Goal: Task Accomplishment & Management: Manage account settings

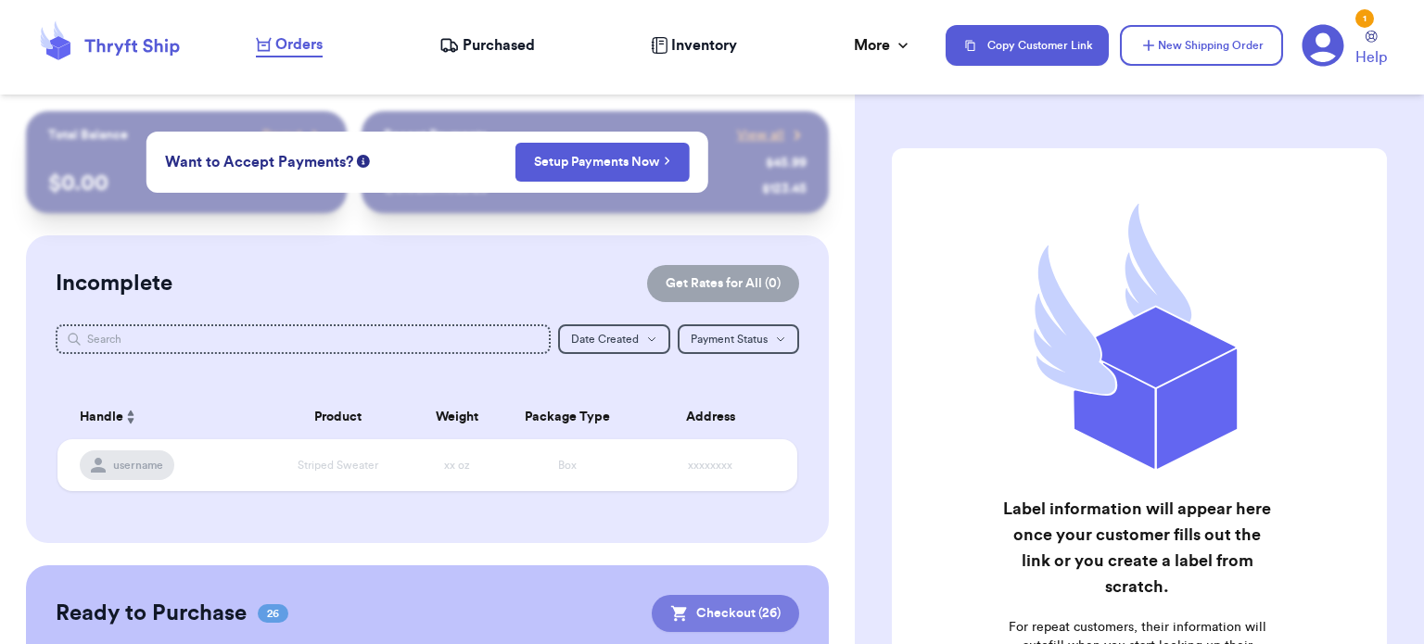
drag, startPoint x: 0, startPoint y: 0, endPoint x: 645, endPoint y: 607, distance: 886.3
click at [652, 607] on button "Checkout ( 26 )" at bounding box center [725, 613] width 147 height 37
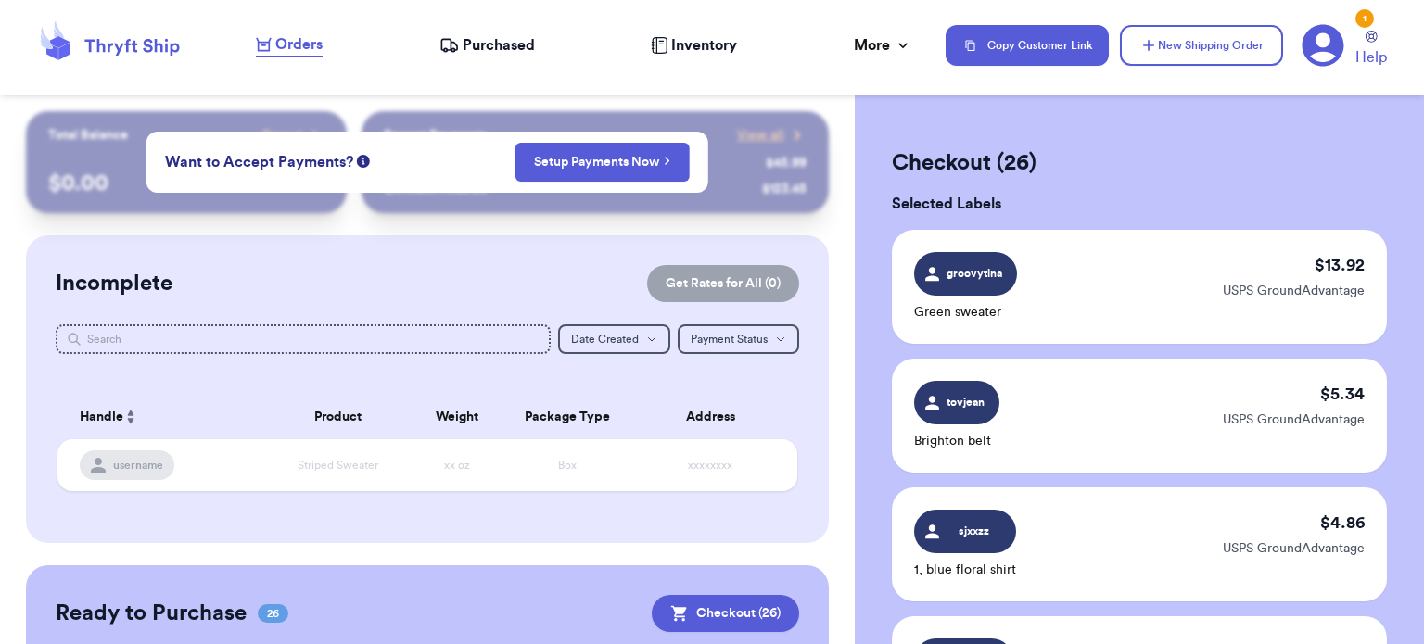
click at [715, 606] on button "Checkout ( 26 )" at bounding box center [725, 613] width 147 height 37
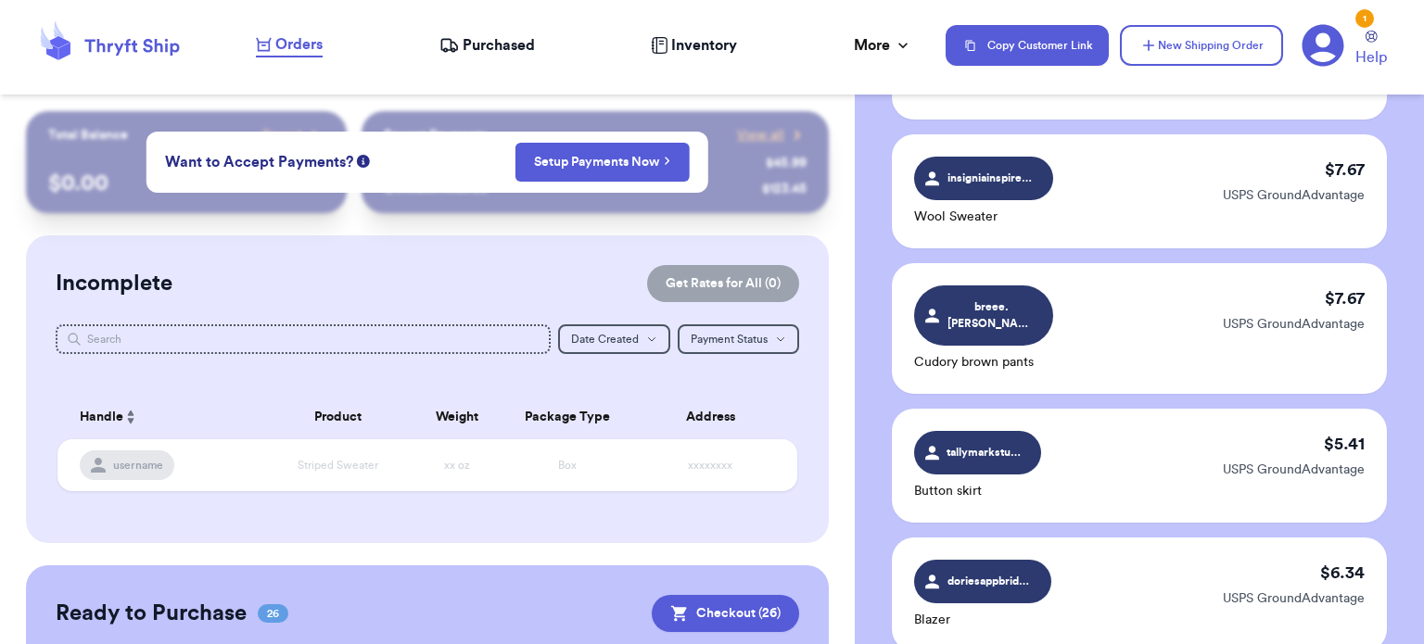
scroll to position [3434, 0]
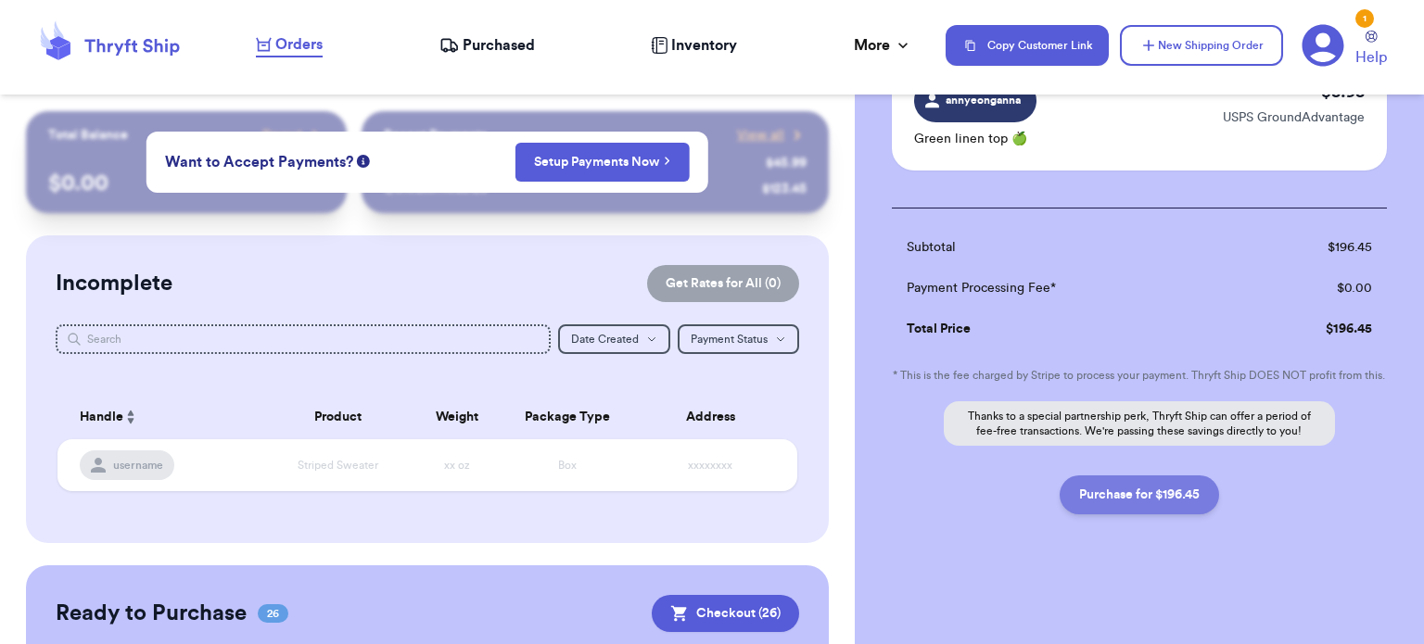
click at [1182, 488] on button "Purchase for $196.45" at bounding box center [1139, 495] width 159 height 39
checkbox input "false"
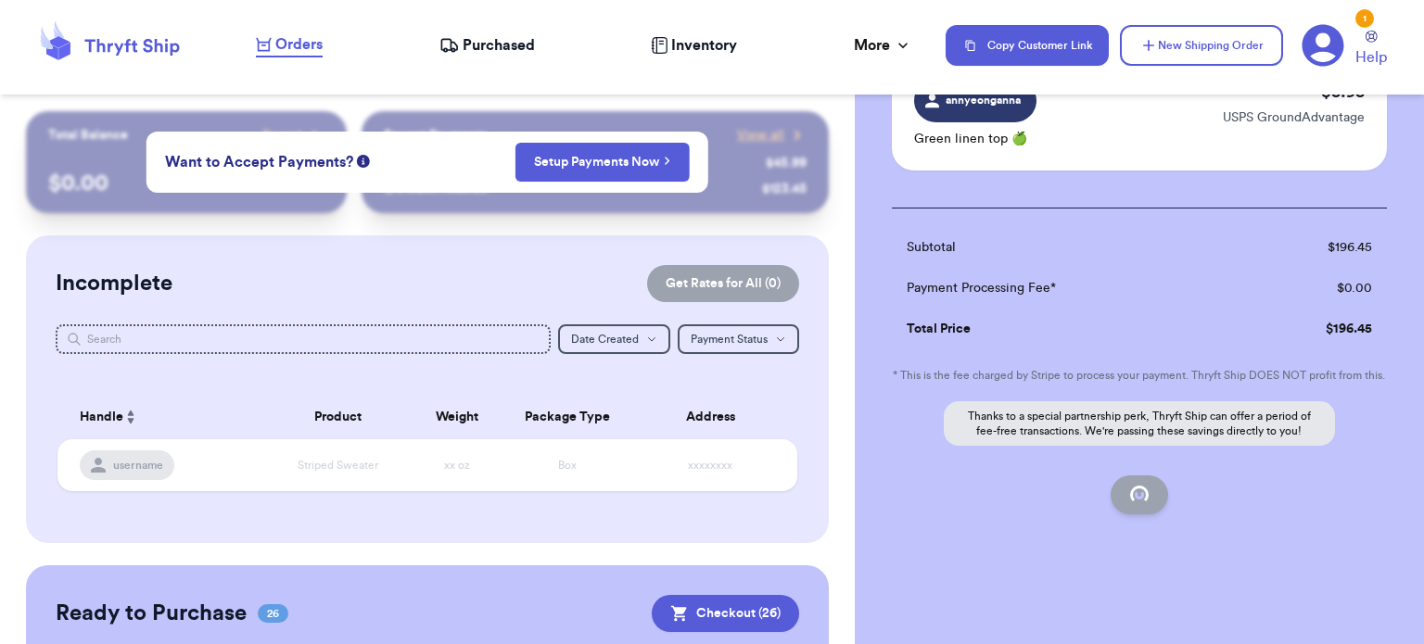
checkbox input "false"
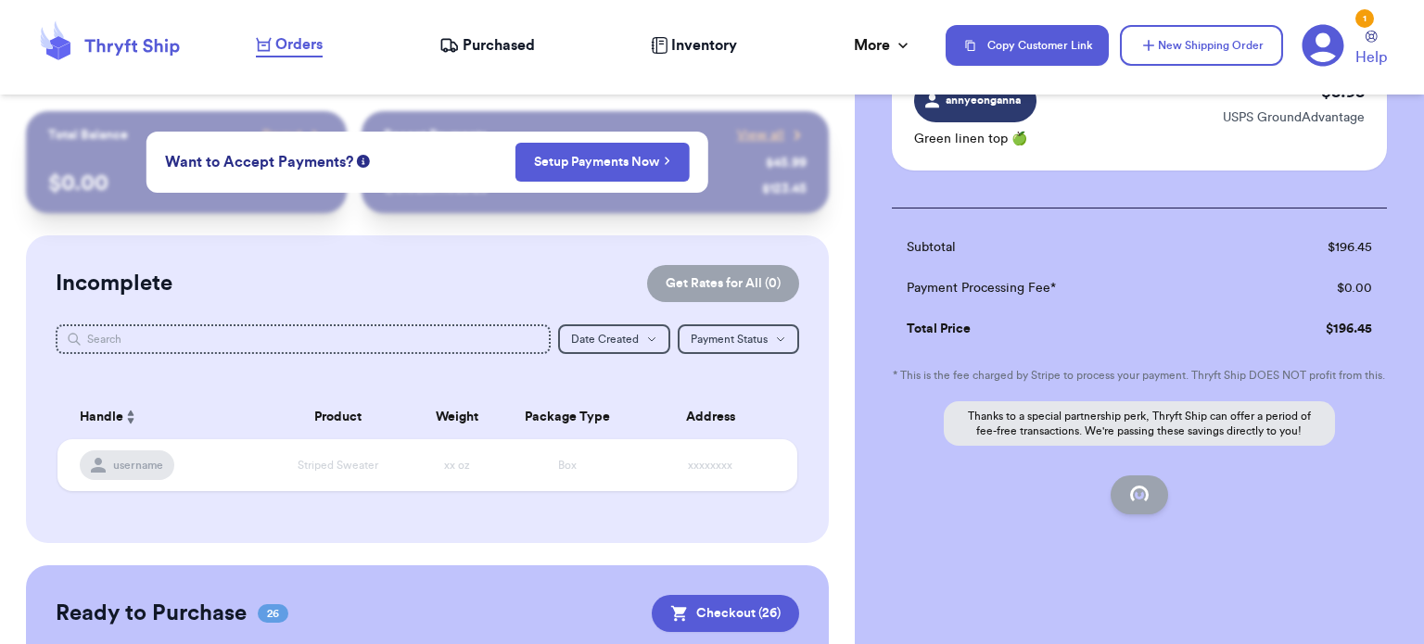
checkbox input "false"
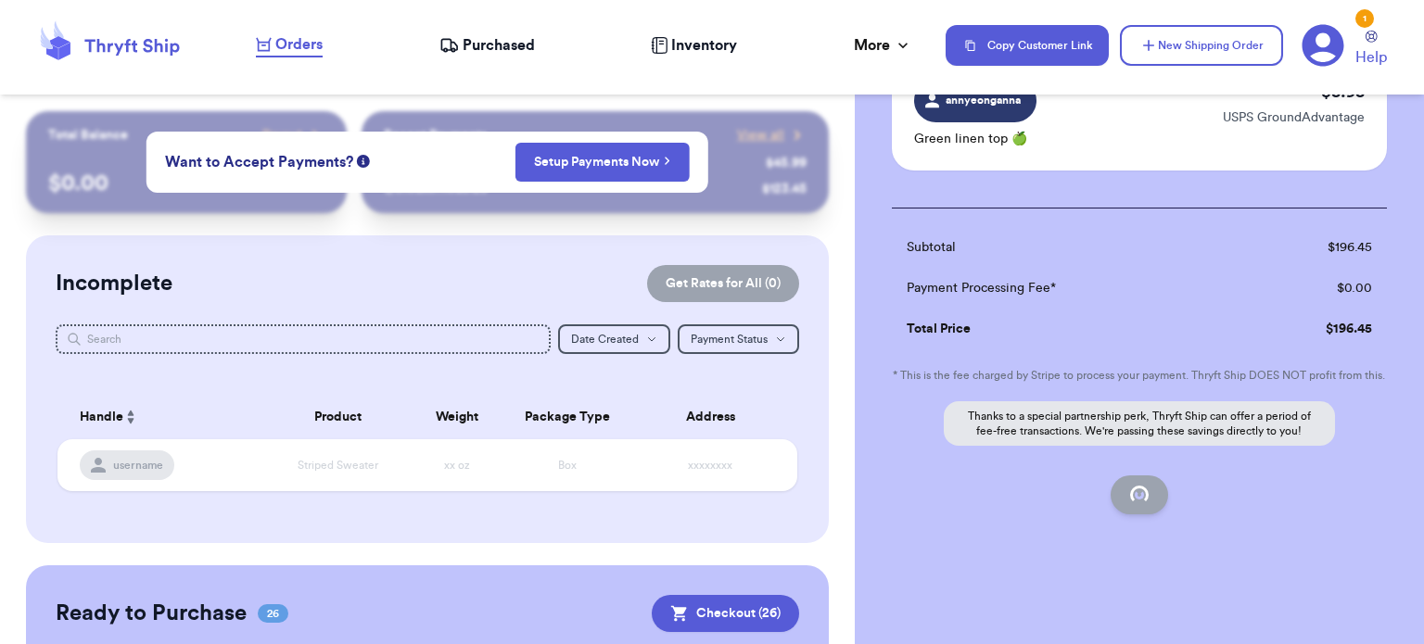
checkbox input "false"
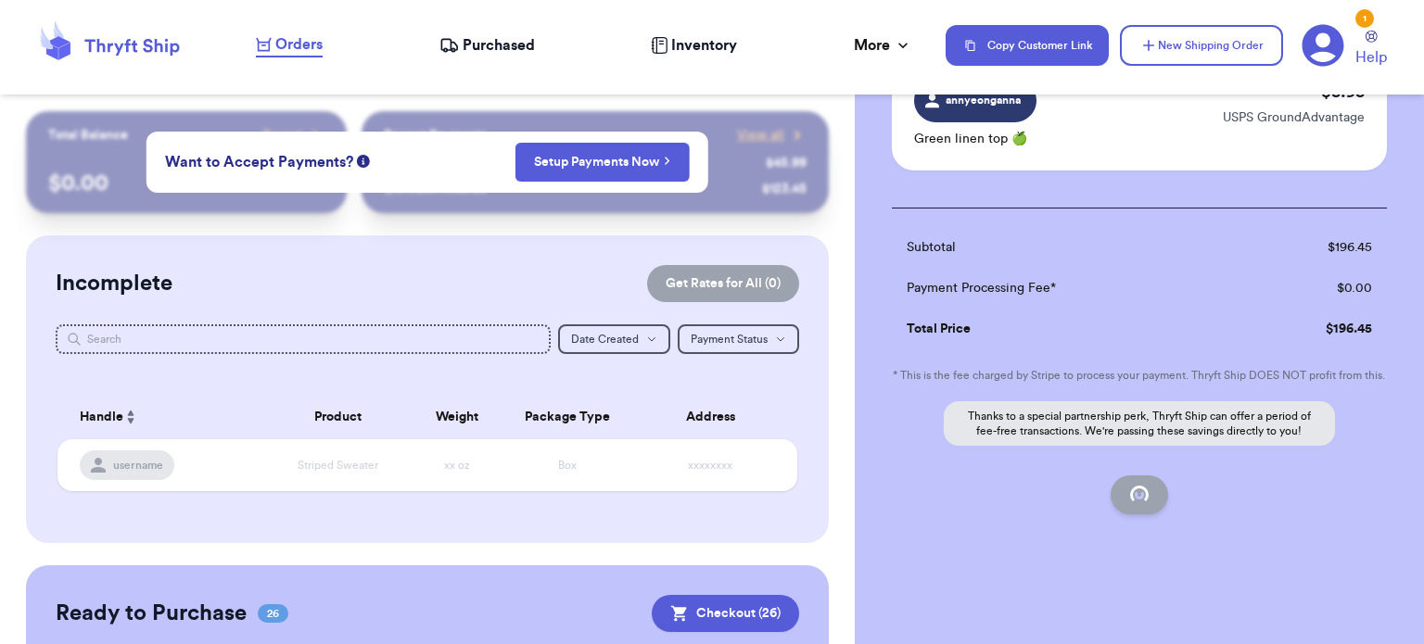
checkbox input "false"
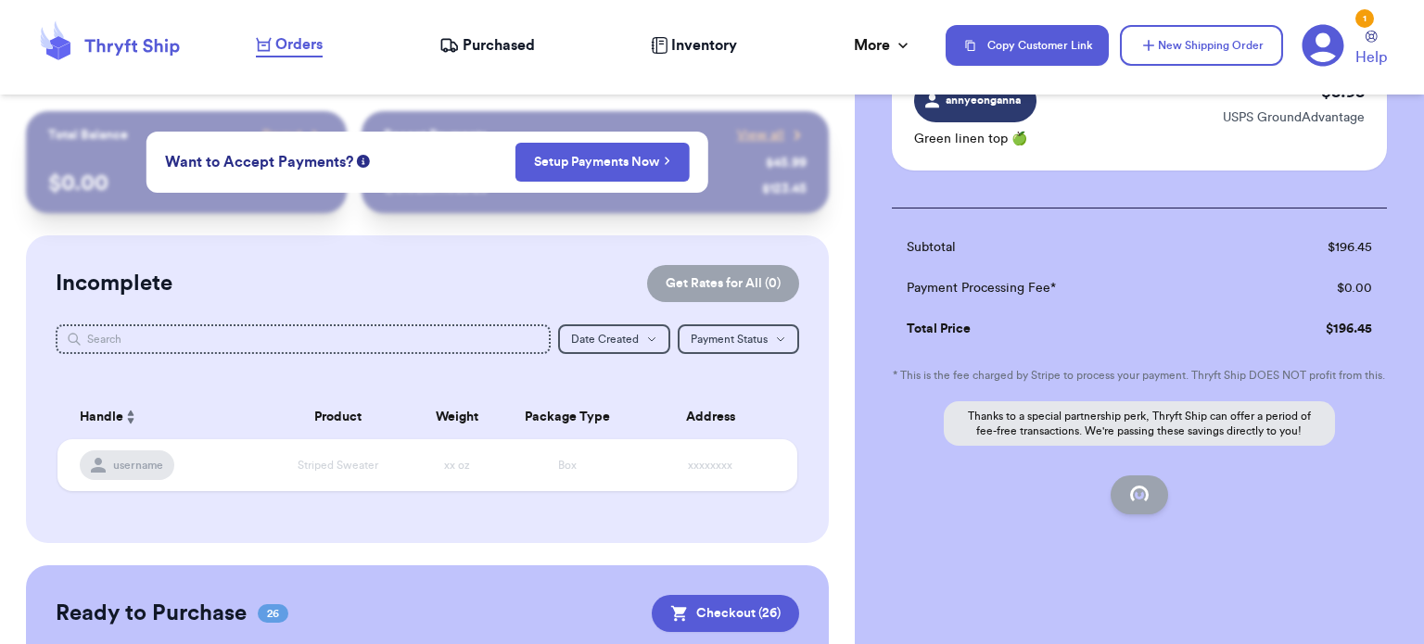
checkbox input "false"
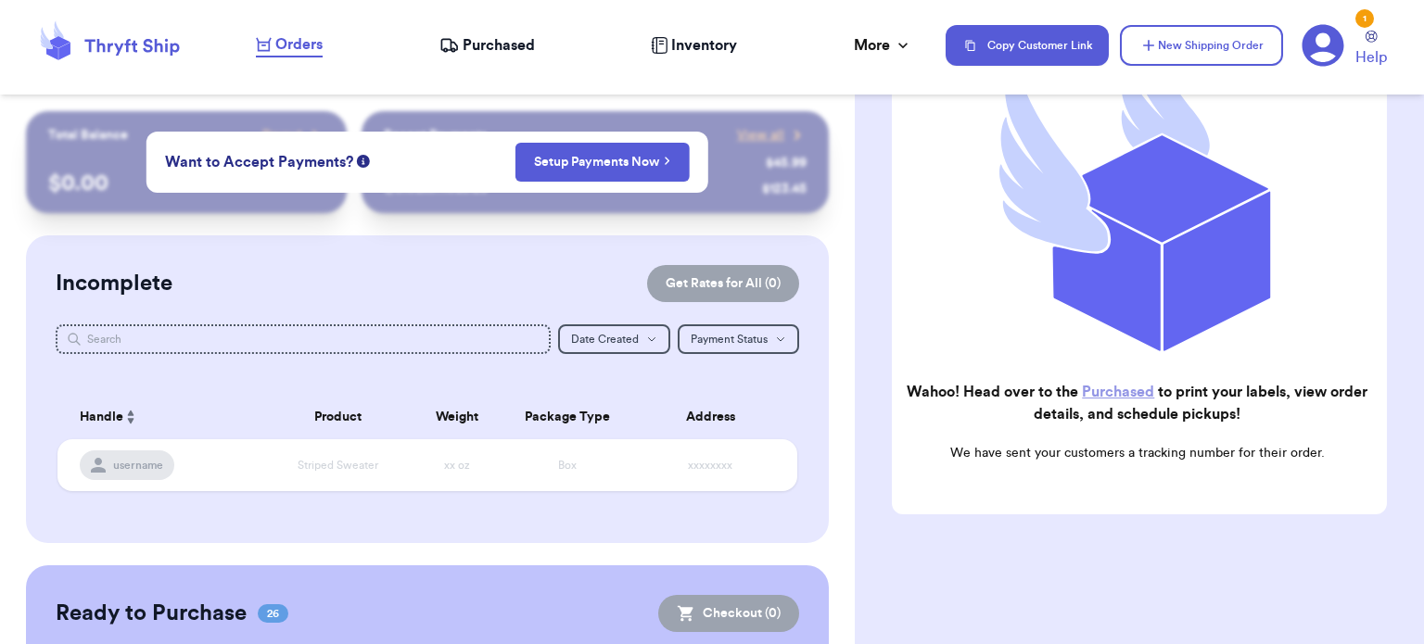
scroll to position [277, 0]
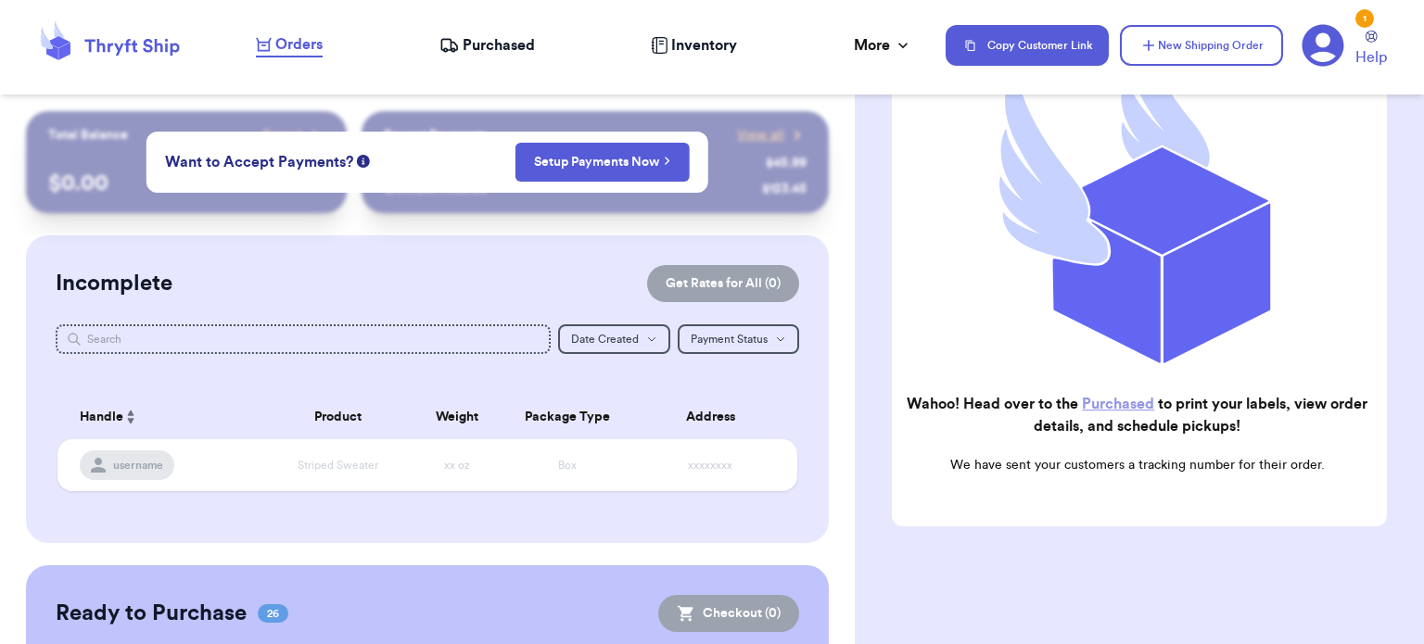
checkbox input "true"
click at [481, 35] on span "Purchased" at bounding box center [499, 45] width 72 height 22
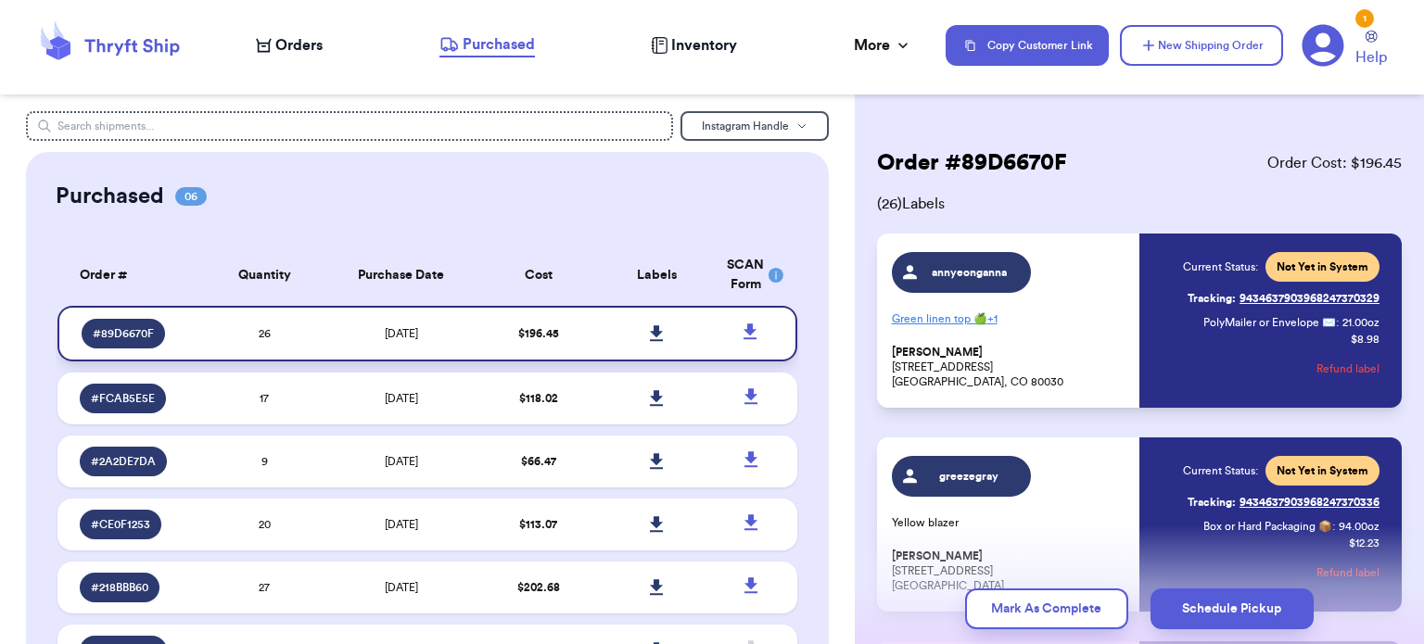
click at [650, 328] on icon at bounding box center [657, 333] width 14 height 17
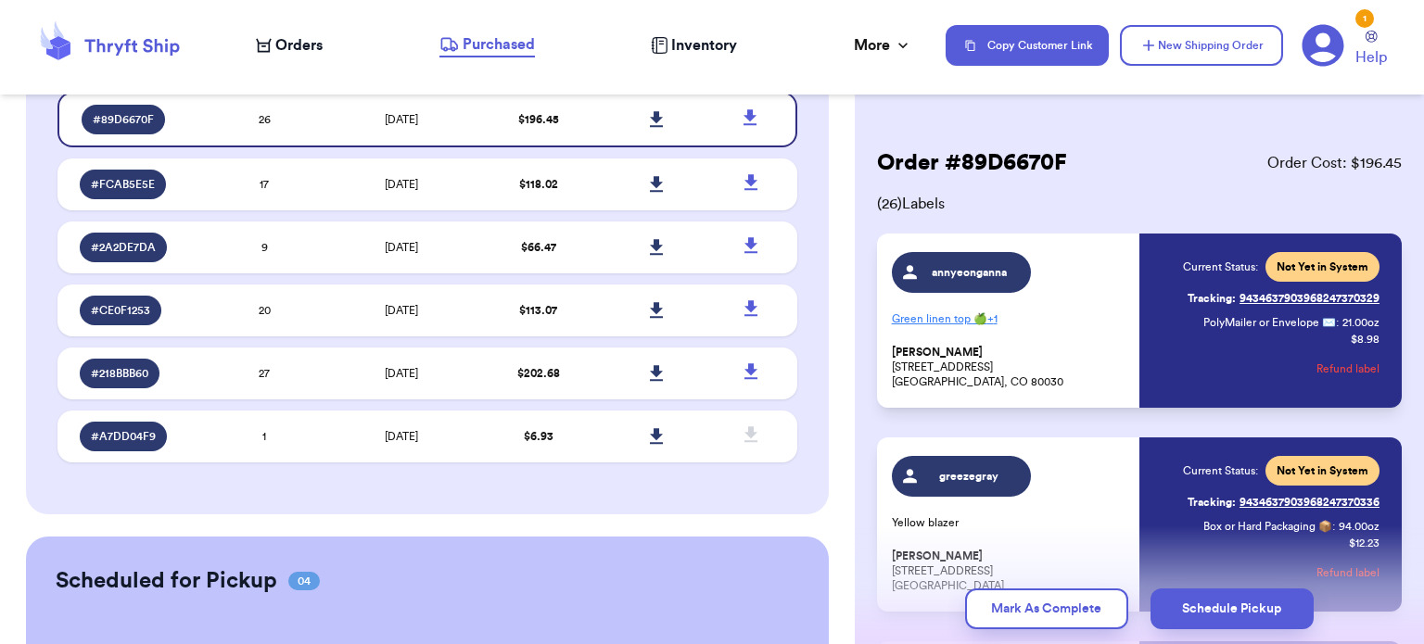
scroll to position [197, 0]
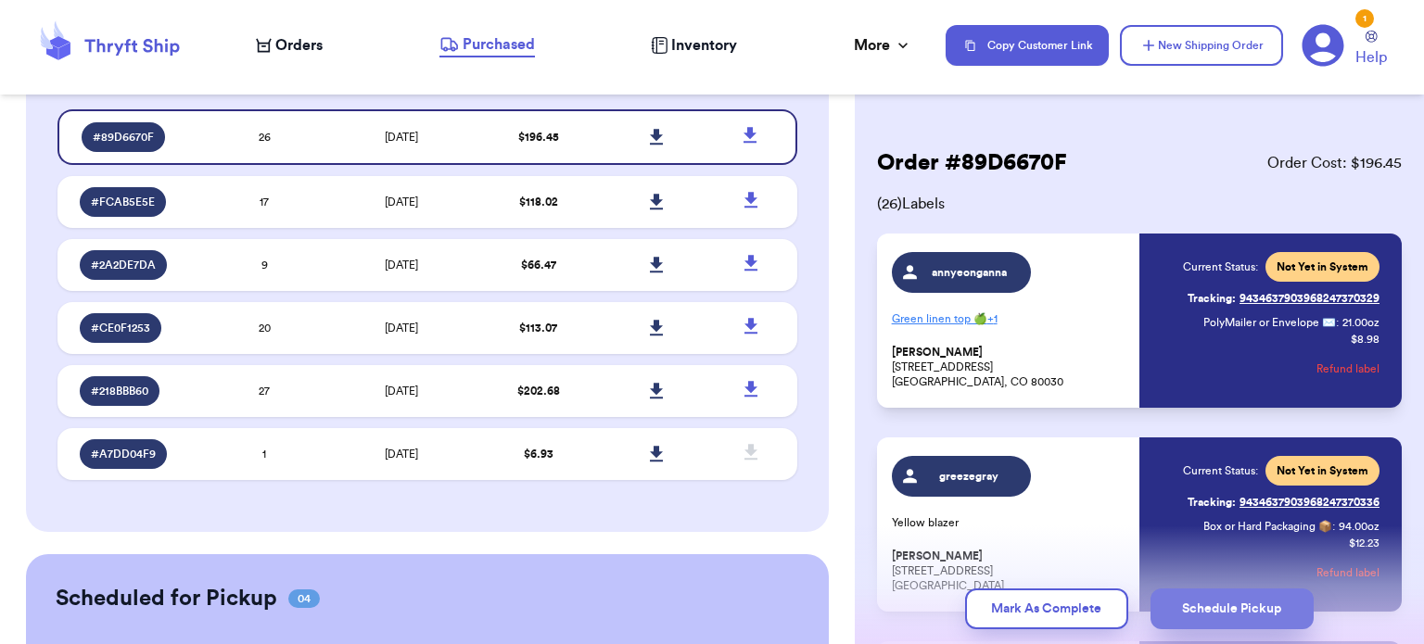
click at [1263, 604] on button "Schedule Pickup" at bounding box center [1232, 609] width 163 height 41
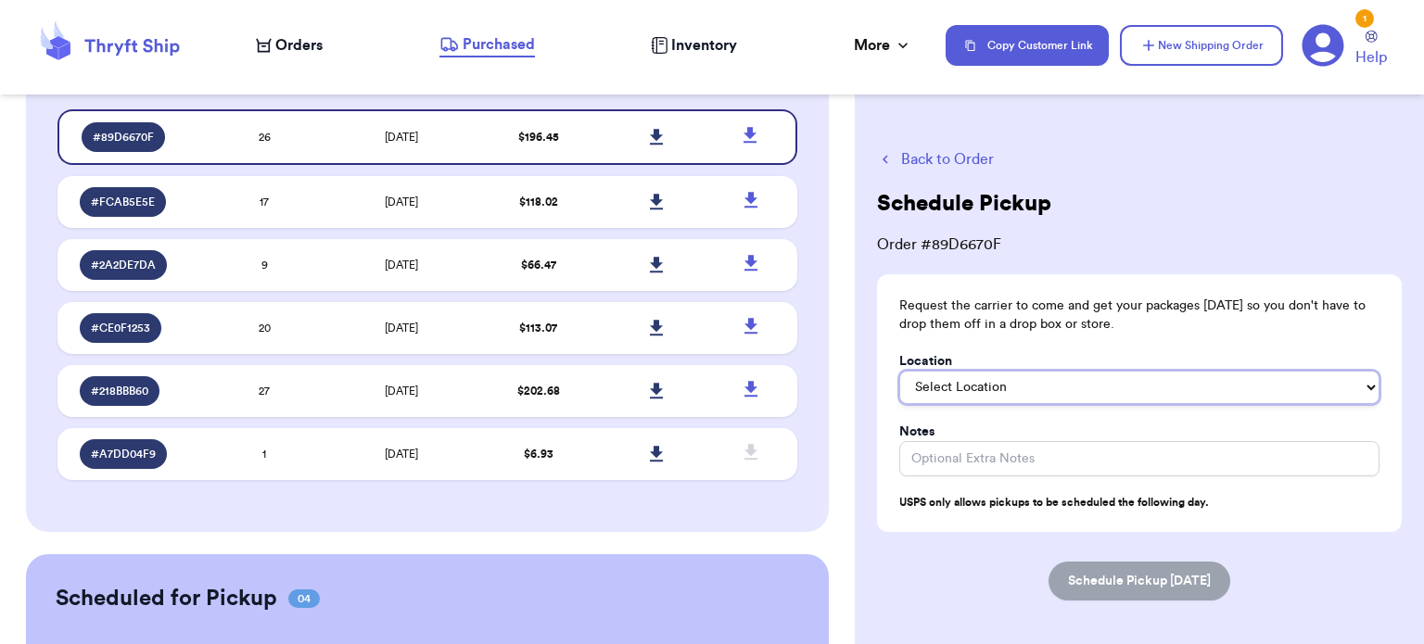
click at [1299, 380] on select "Select Location In/At Mailbox On the Porch Front Door Back Door Side Door Knock…" at bounding box center [1139, 387] width 480 height 33
select select "On the Porch"
click at [899, 371] on select "Select Location In/At Mailbox On the Porch Front Door Back Door Side Door Knock…" at bounding box center [1139, 387] width 480 height 33
click at [1069, 387] on select "In/At Mailbox On the Porch Front Door Back Door Side Door Knock on Door/Ring Be…" at bounding box center [1139, 387] width 480 height 33
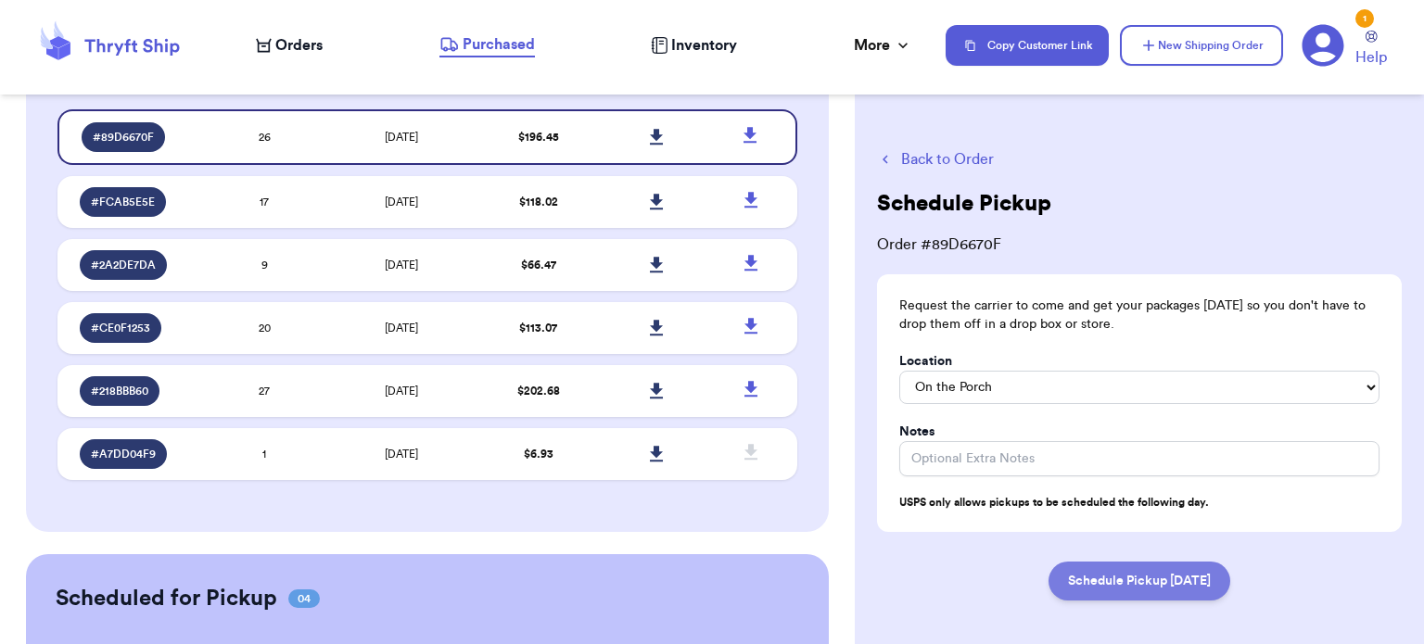
click at [1104, 578] on button "Schedule Pickup [DATE]" at bounding box center [1140, 581] width 182 height 39
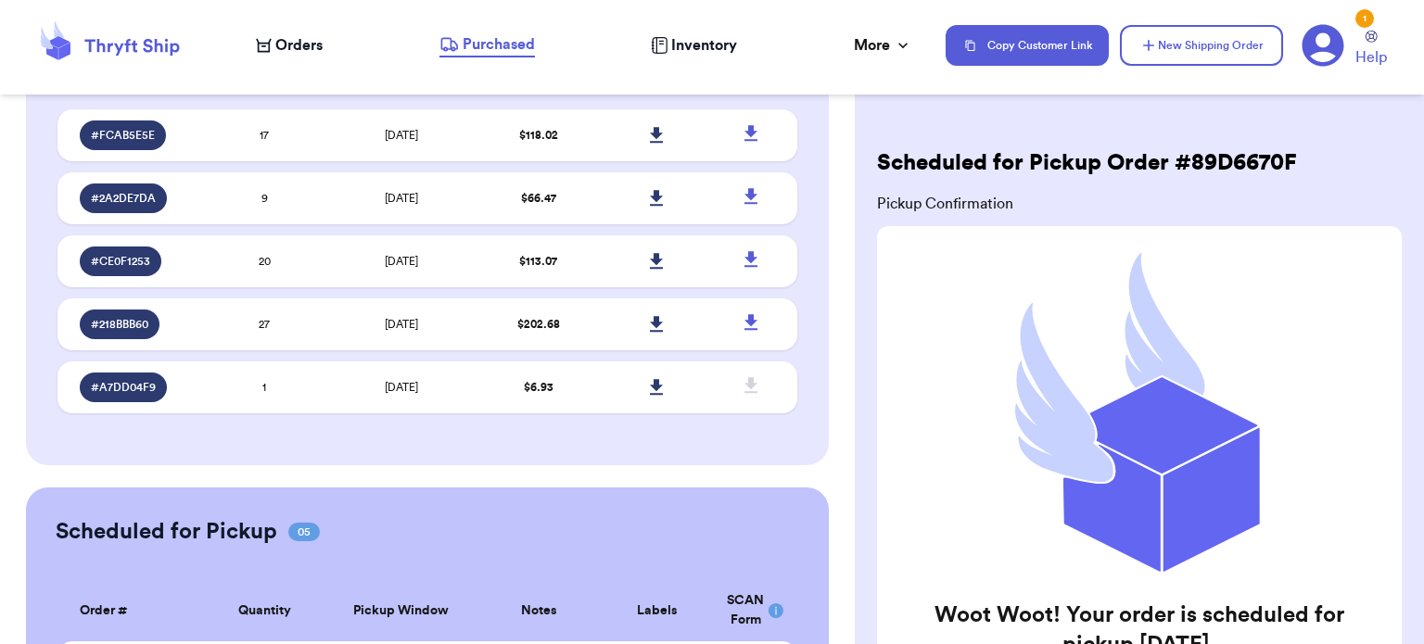
click at [1365, 18] on div "1" at bounding box center [1365, 18] width 19 height 19
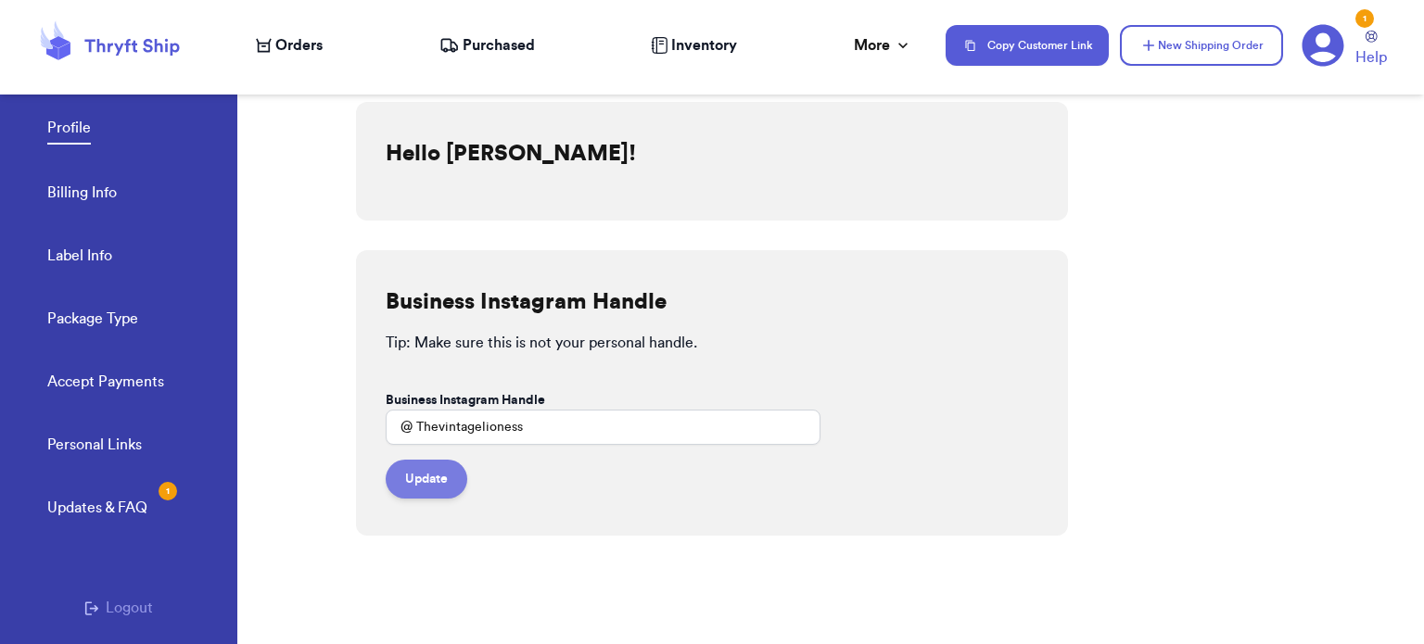
click at [435, 481] on button "Update" at bounding box center [427, 479] width 82 height 39
click at [160, 500] on div "Personal Links Updates & FAQ 1" at bounding box center [142, 497] width 190 height 126
click at [159, 491] on div "1" at bounding box center [168, 491] width 19 height 19
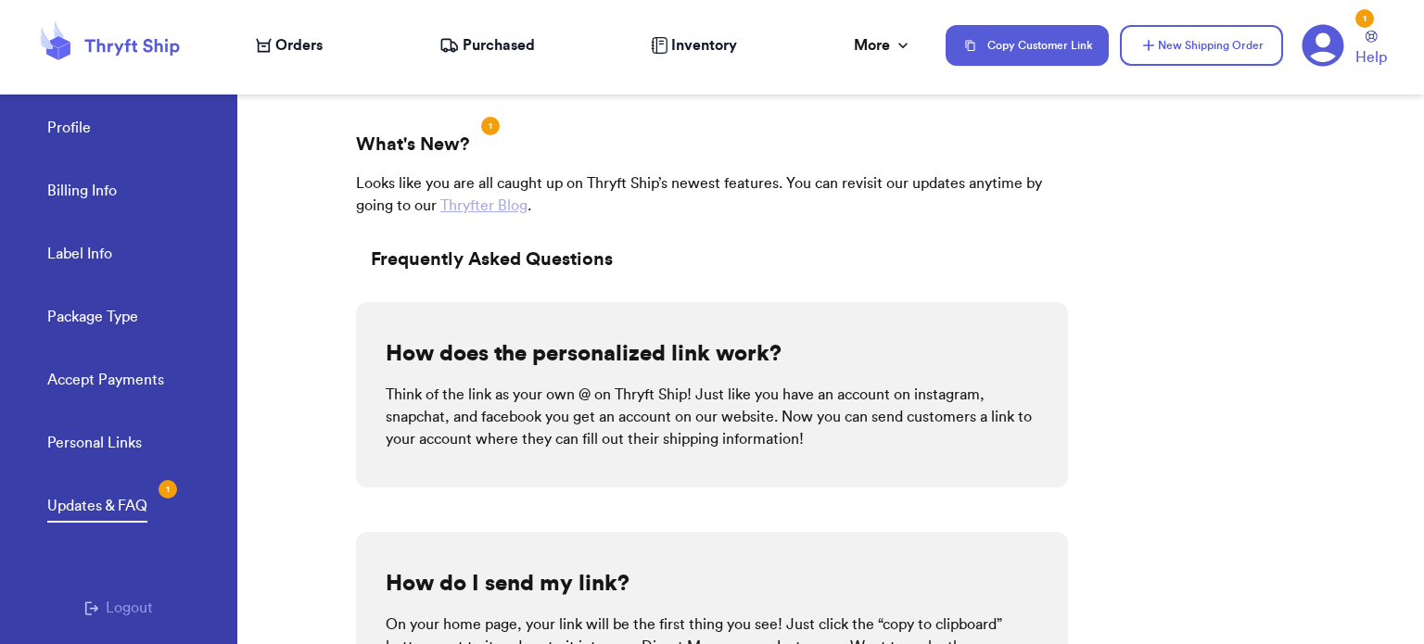
click at [487, 129] on div "1" at bounding box center [490, 126] width 19 height 19
